Goal: Book appointment/travel/reservation

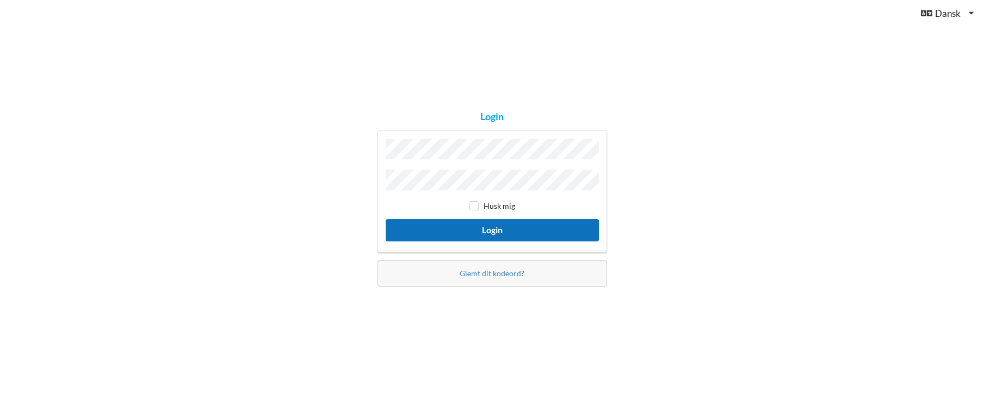
click at [494, 229] on button "Login" at bounding box center [492, 230] width 213 height 22
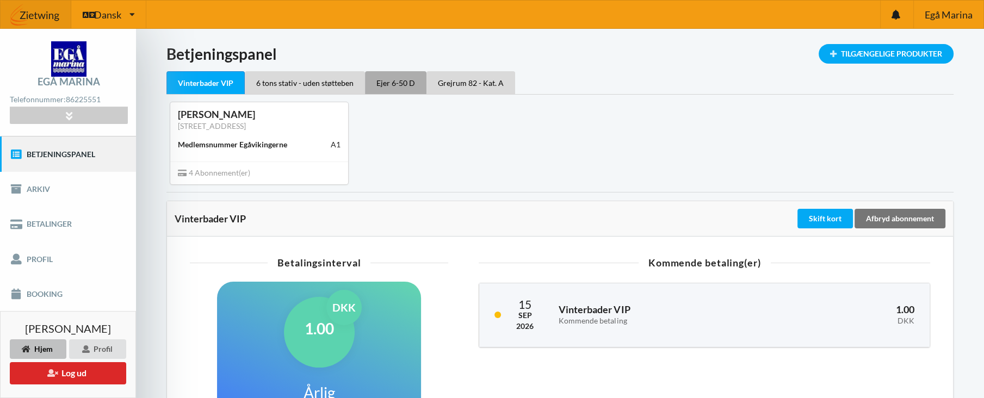
click at [392, 84] on div "Ejer 6-50 D" at bounding box center [395, 82] width 61 height 23
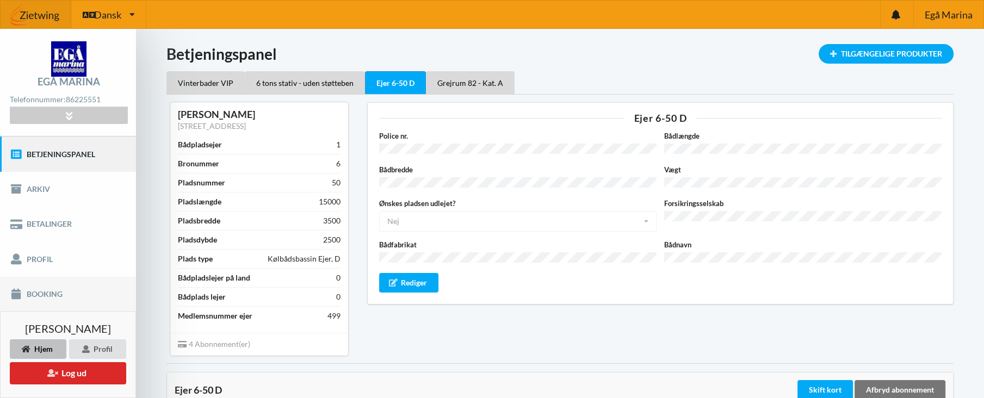
click at [41, 297] on link "Booking" at bounding box center [68, 294] width 136 height 35
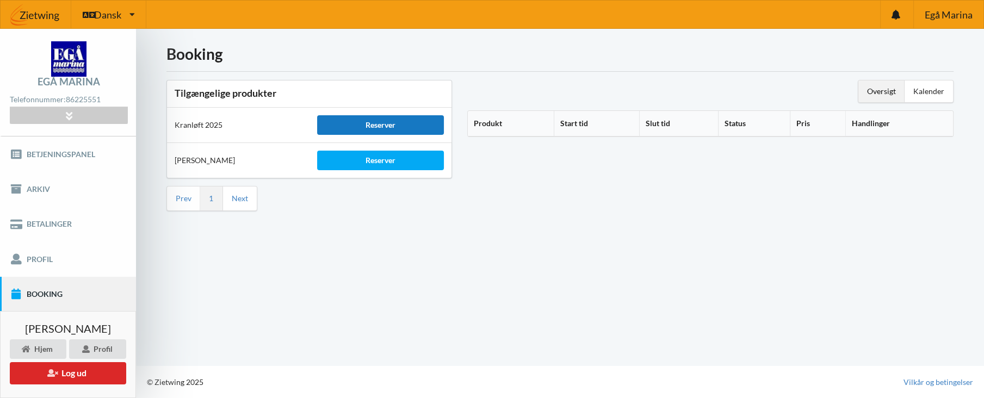
click at [388, 125] on div "Reserver" at bounding box center [380, 125] width 127 height 20
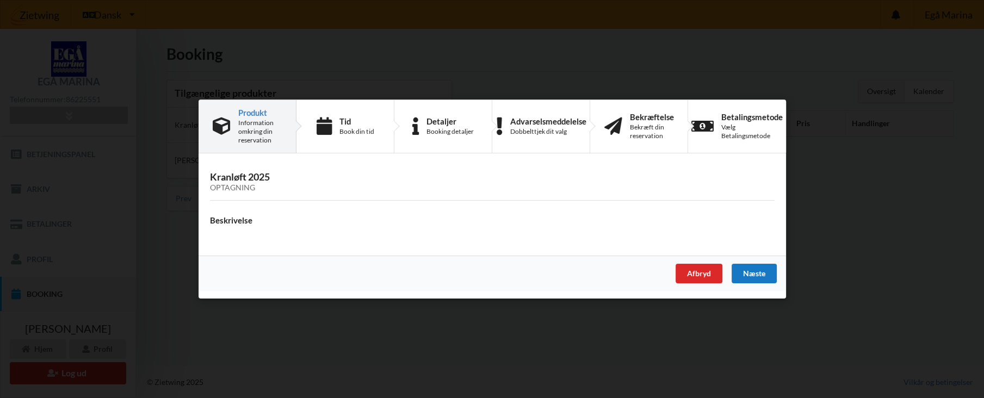
click at [751, 274] on div "Næste" at bounding box center [753, 274] width 45 height 20
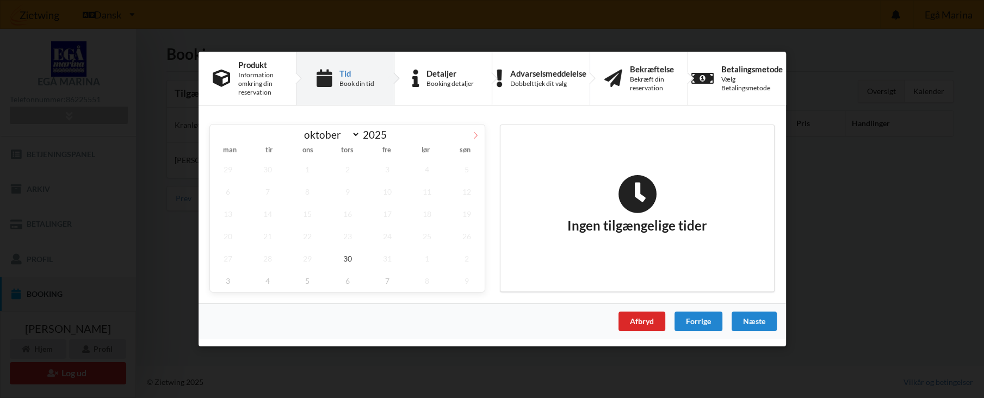
click at [476, 134] on icon at bounding box center [476, 136] width 8 height 8
select select "11"
click at [645, 322] on div "Afbryd" at bounding box center [641, 322] width 47 height 20
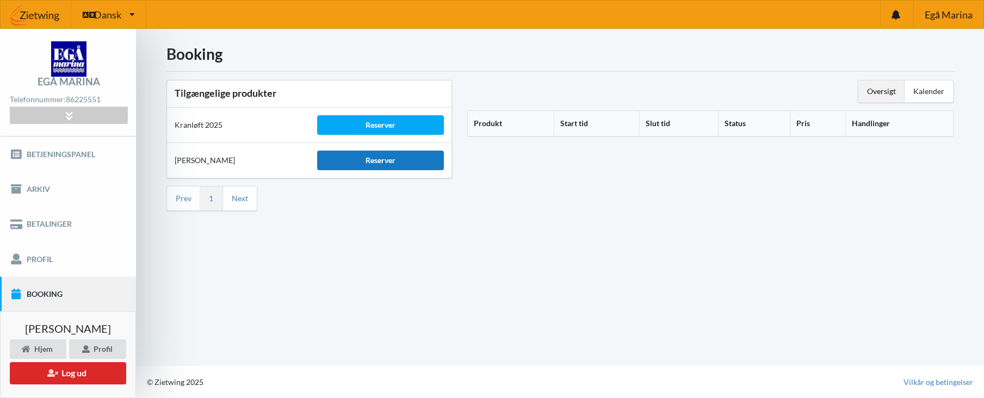
click at [383, 161] on div "Reserver" at bounding box center [380, 161] width 127 height 20
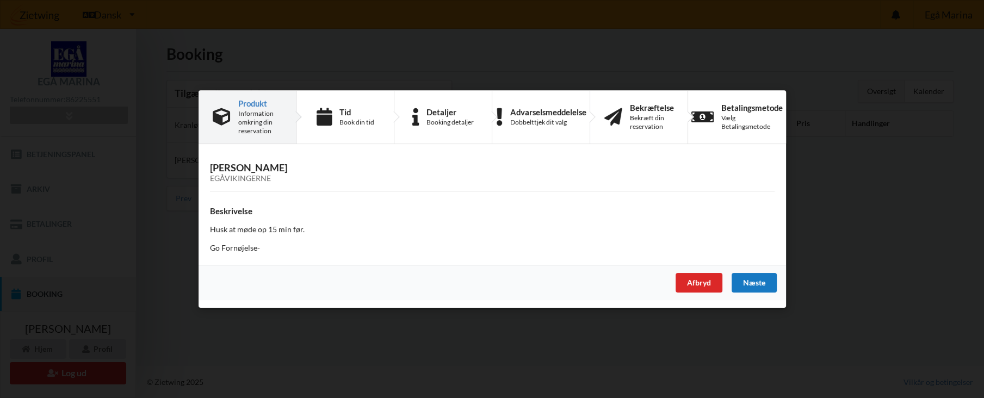
click at [754, 284] on div "Næste" at bounding box center [753, 283] width 45 height 20
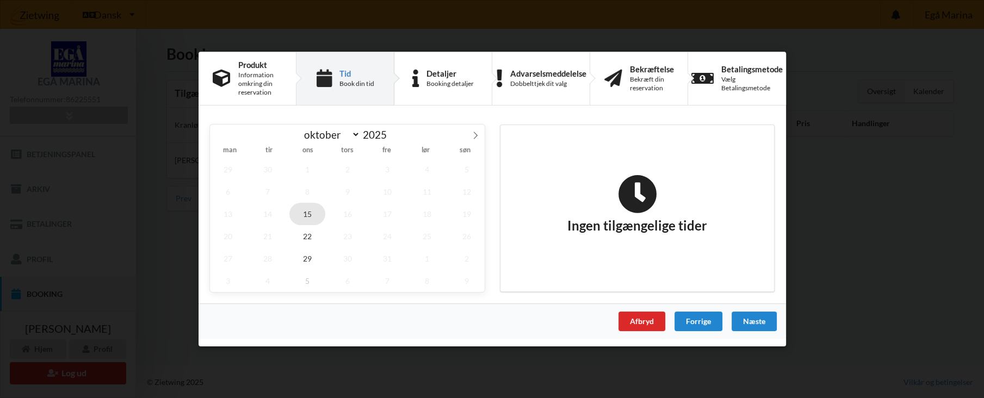
click at [309, 213] on span "15" at bounding box center [307, 214] width 36 height 22
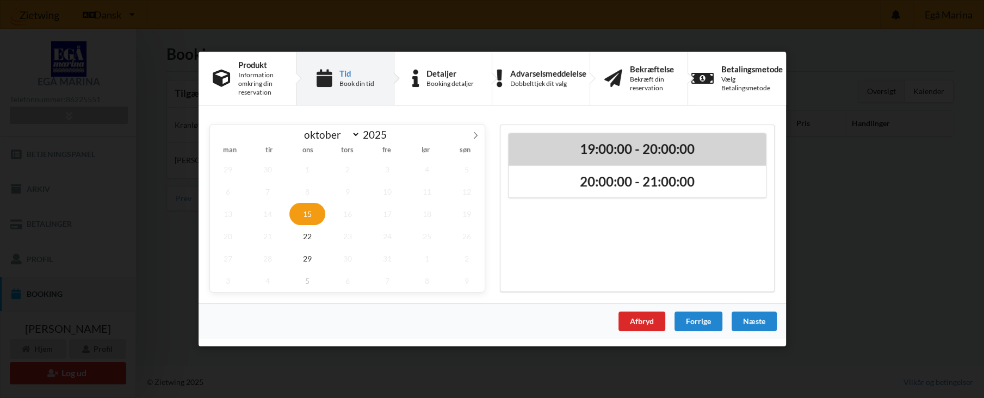
click at [635, 149] on h2 "19:00:00 - 20:00:00" at bounding box center [637, 149] width 242 height 17
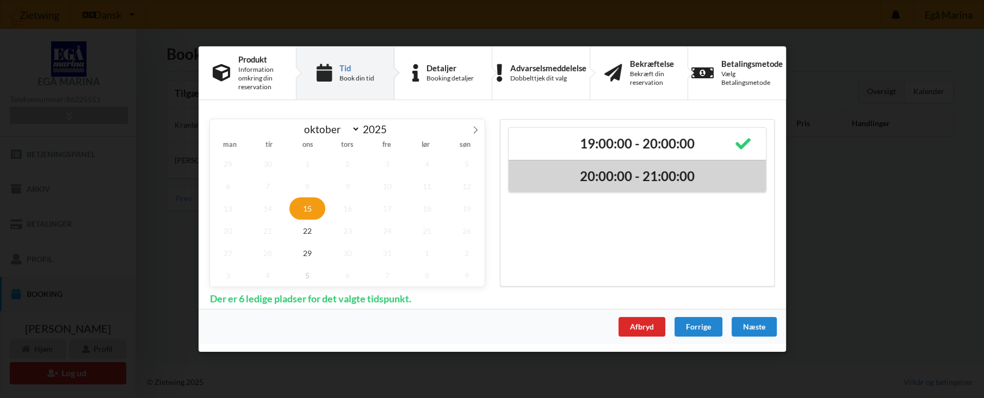
click at [648, 176] on h2 "20:00:00 - 21:00:00" at bounding box center [637, 176] width 242 height 17
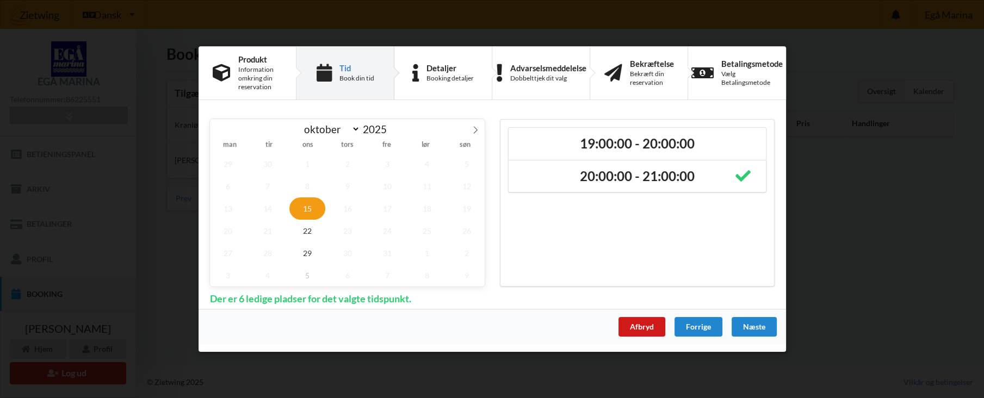
click at [642, 328] on div "Afbryd" at bounding box center [641, 327] width 47 height 20
